Goal: Check status

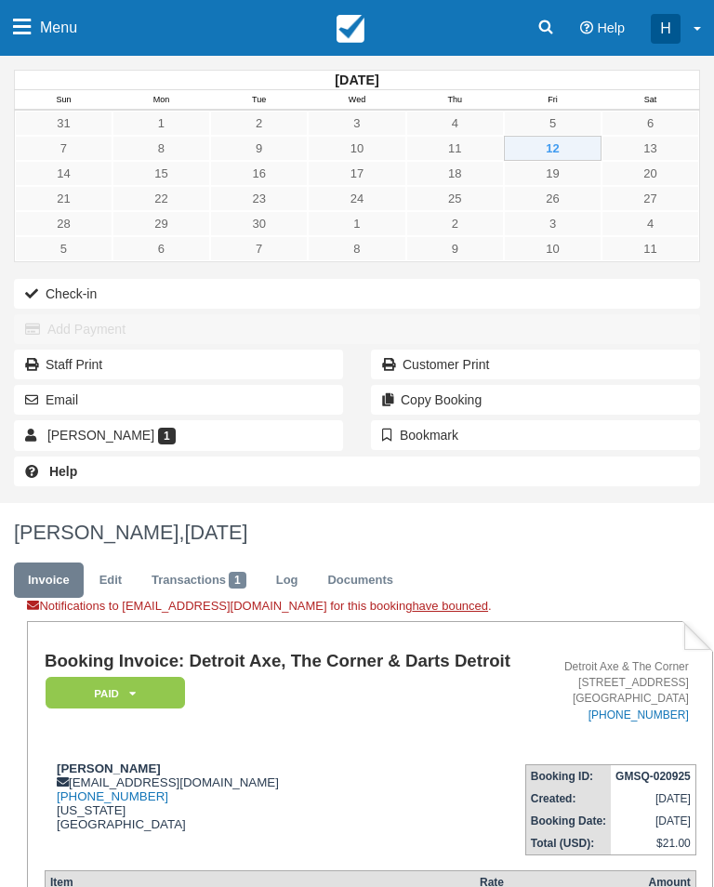
scroll to position [355, 0]
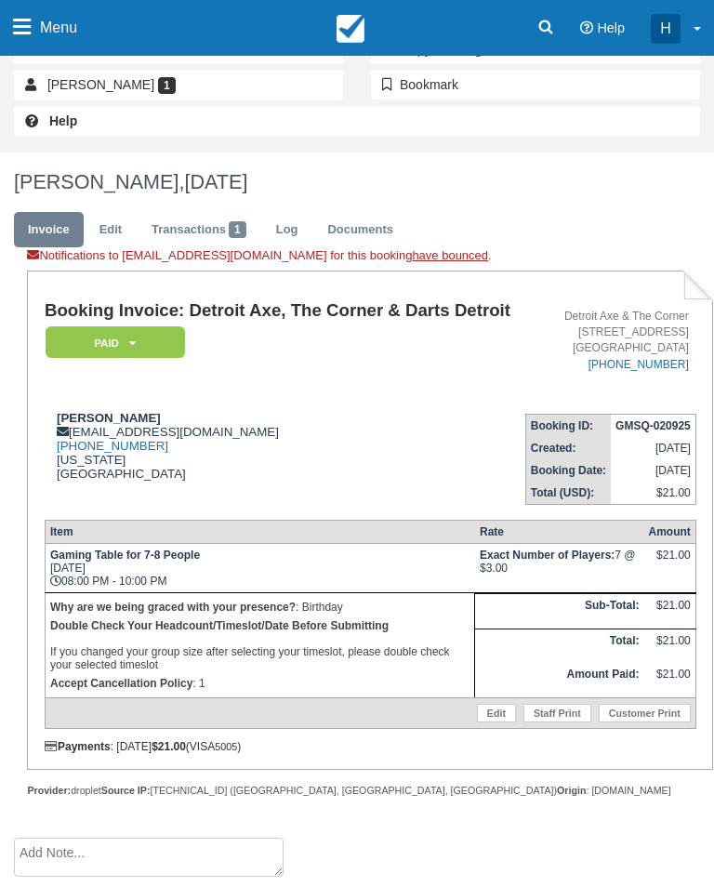
click at [32, 24] on link "Menu" at bounding box center [45, 28] width 90 height 56
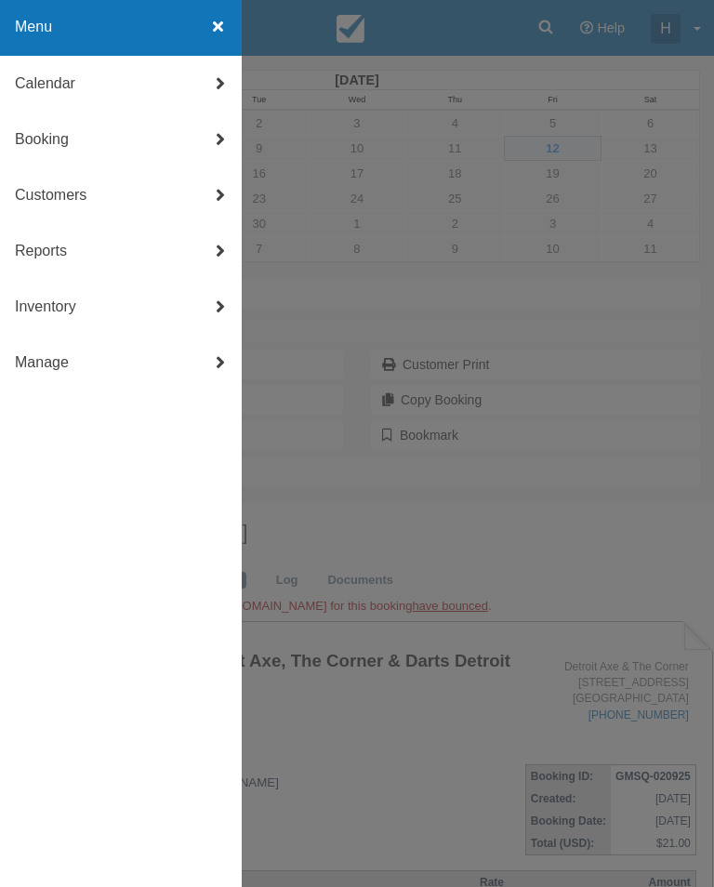
click at [132, 85] on link "Calendar" at bounding box center [121, 84] width 242 height 56
click at [60, 312] on link "Day" at bounding box center [121, 308] width 242 height 56
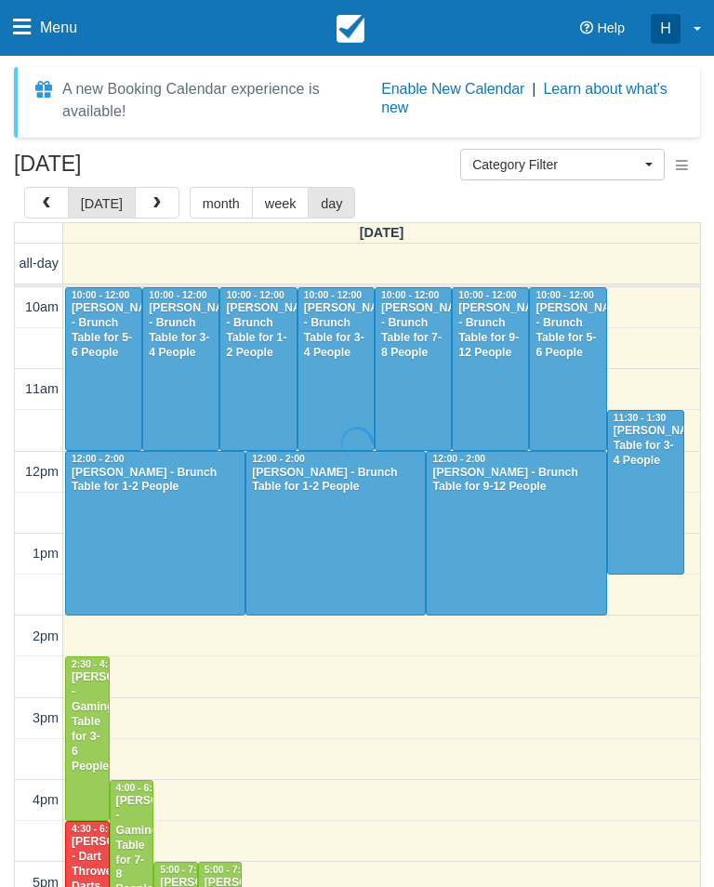
select select
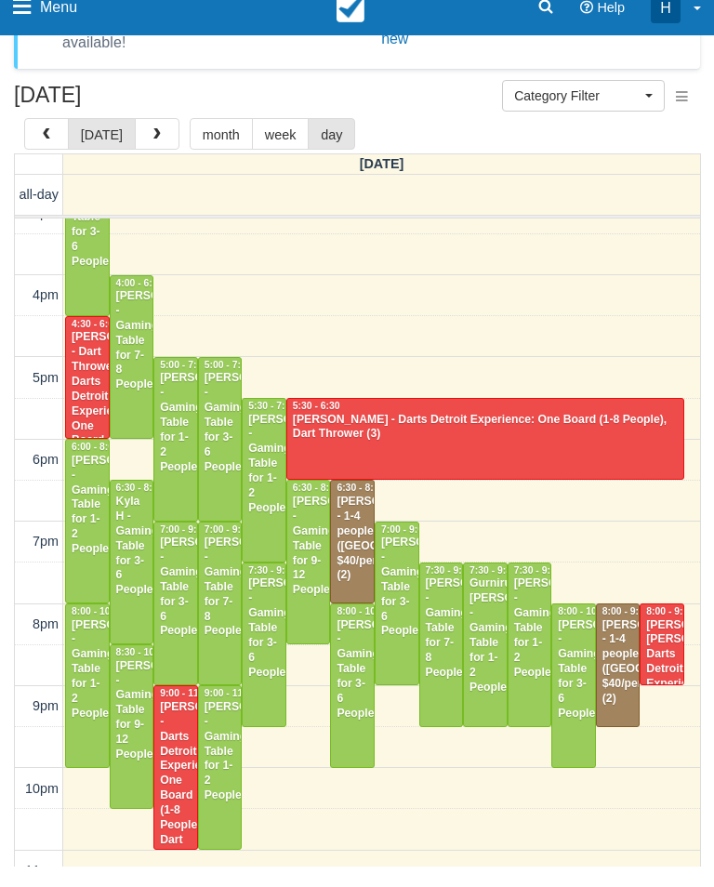
scroll to position [436, 0]
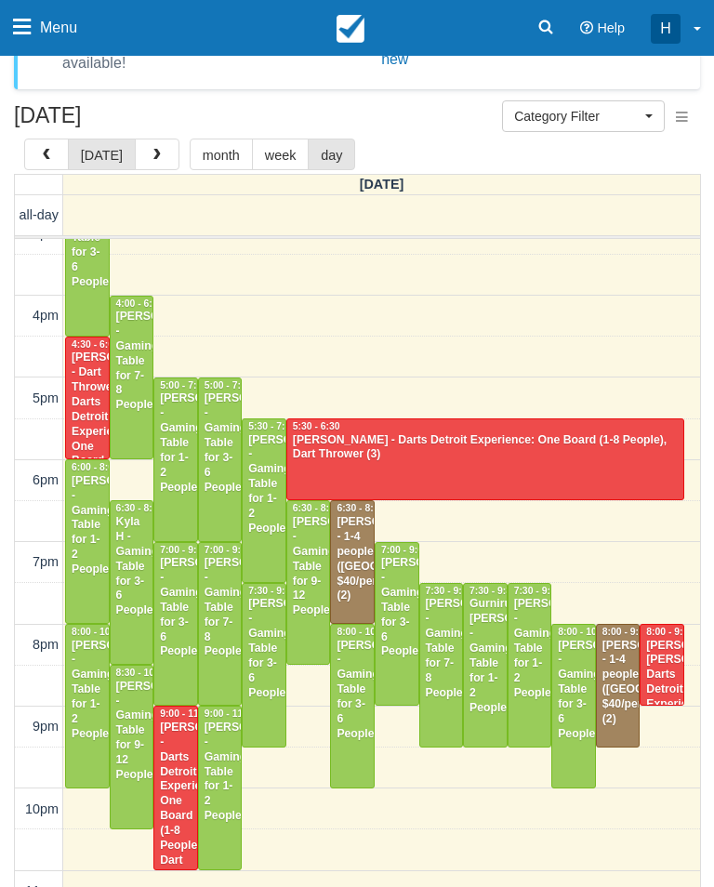
click at [175, 584] on div "[PERSON_NAME] - Gaming Table for 3-6 People" at bounding box center [175, 607] width 33 height 103
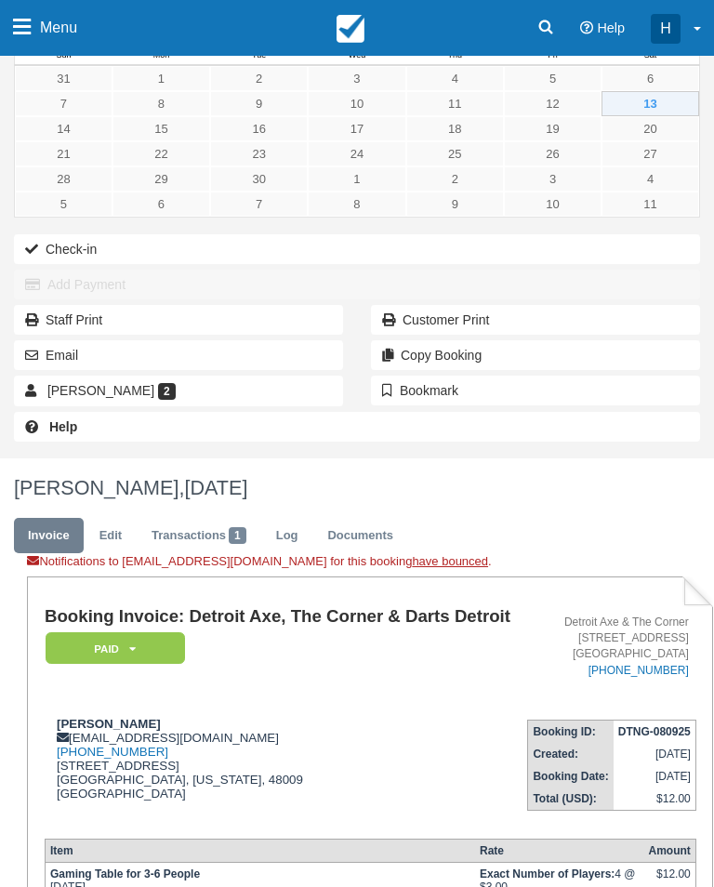
scroll to position [8, 0]
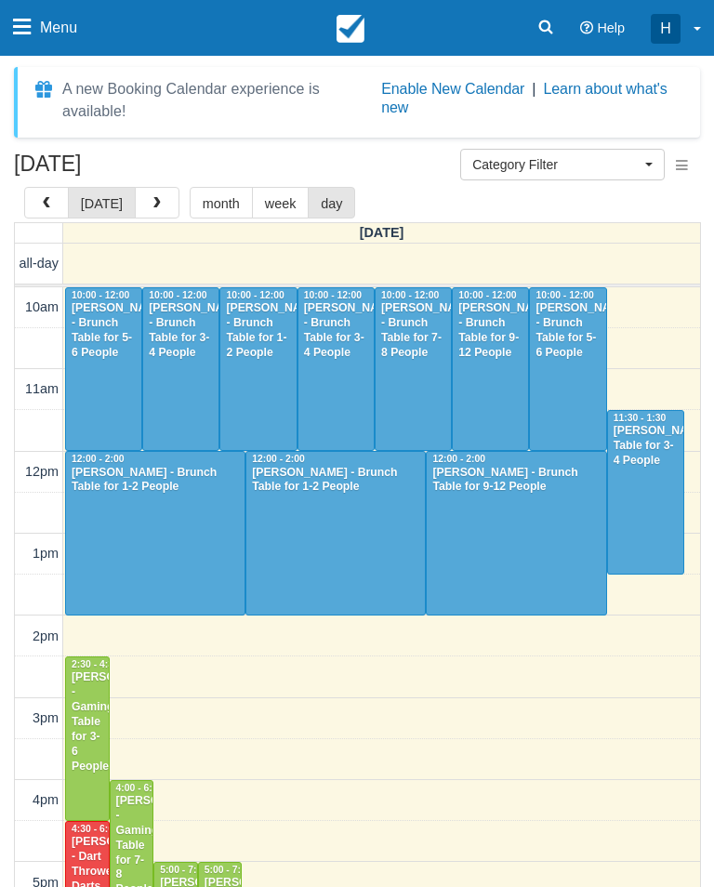
select select
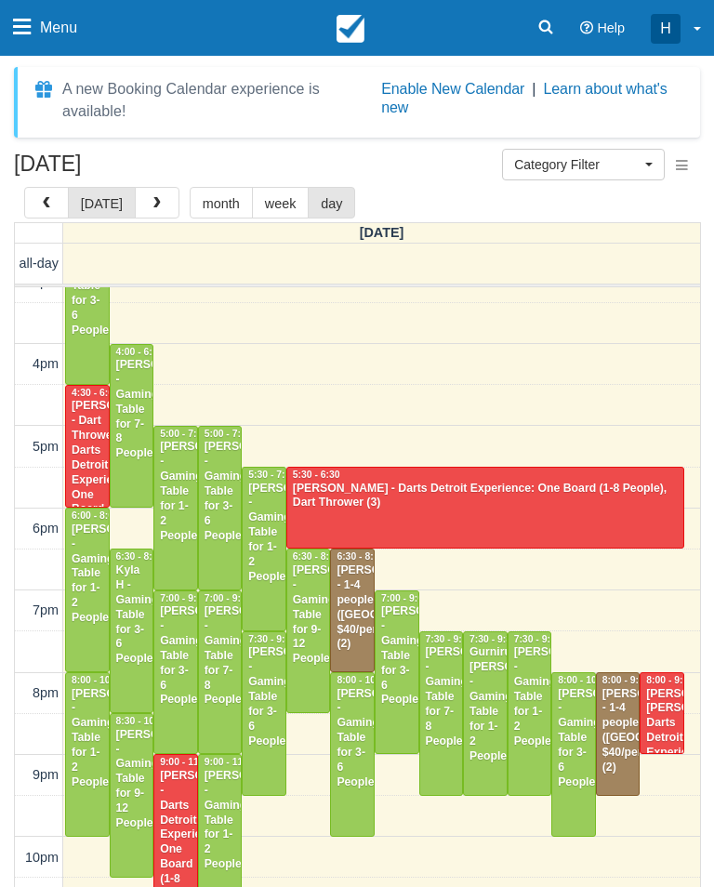
scroll to position [436, 0]
click at [171, 640] on div "[PERSON_NAME] - Gaming Table for 3-6 People" at bounding box center [175, 655] width 33 height 103
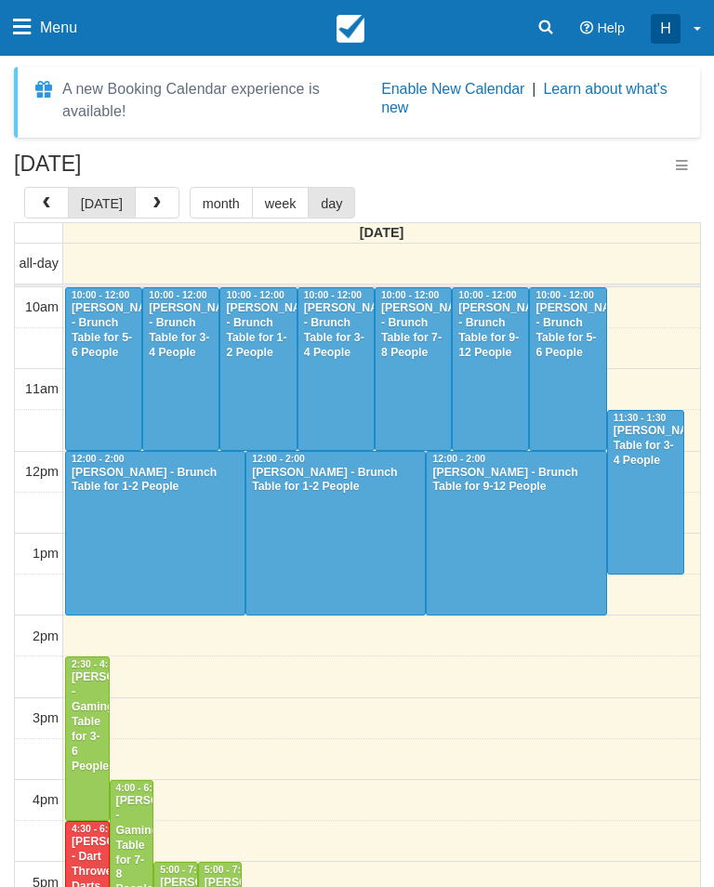
select select
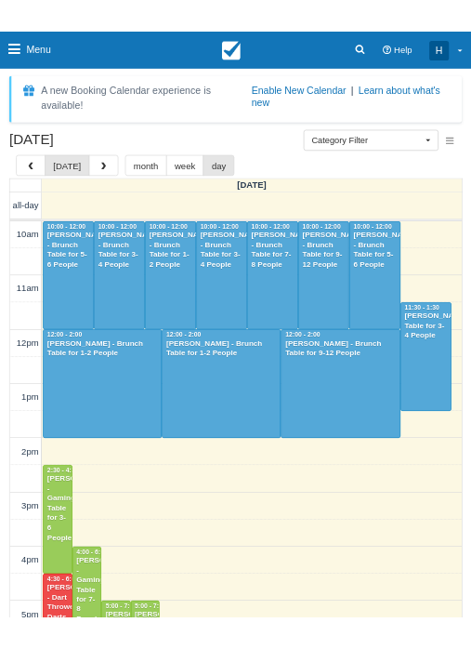
scroll to position [436, 0]
